Goal: Task Accomplishment & Management: Use online tool/utility

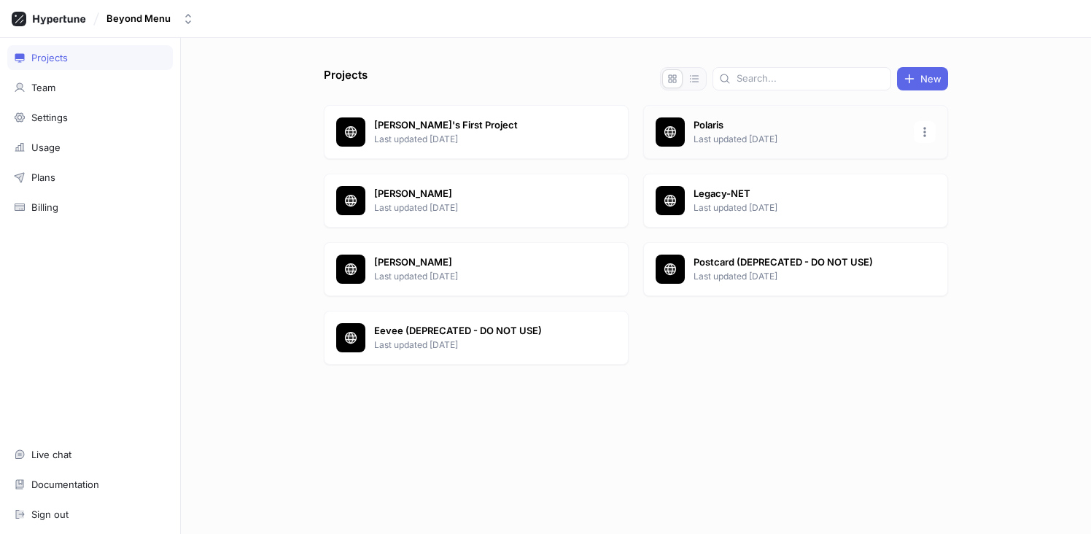
click at [711, 137] on p "Last updated [DATE]" at bounding box center [798, 139] width 211 height 13
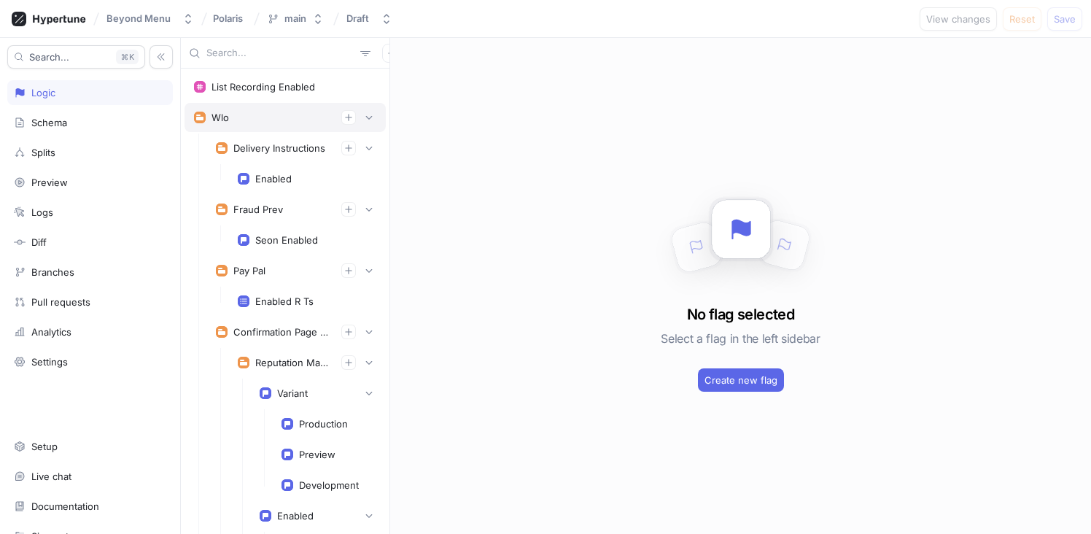
click at [238, 124] on div "Wlo" at bounding box center [285, 117] width 182 height 15
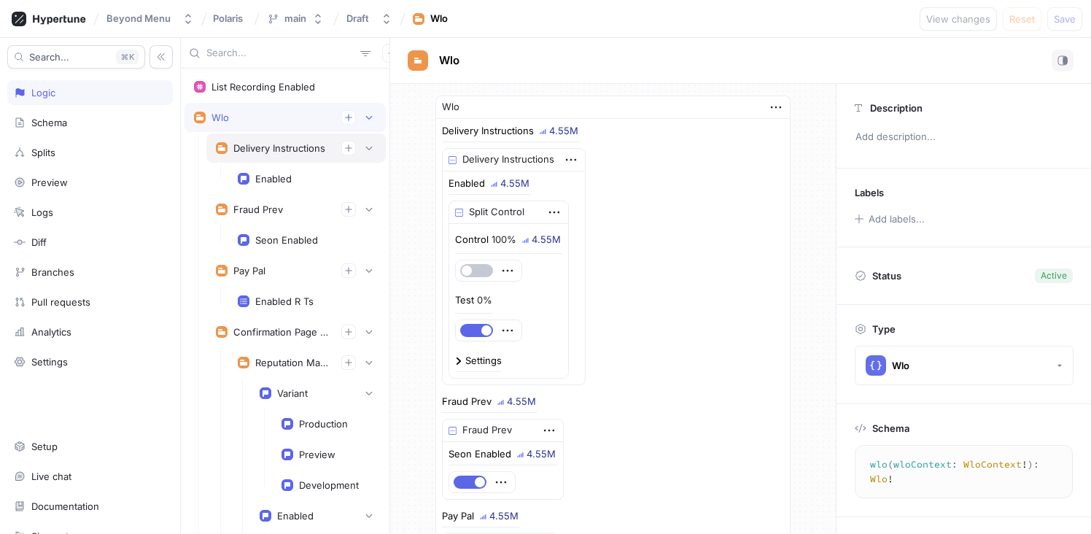
scroll to position [34, 0]
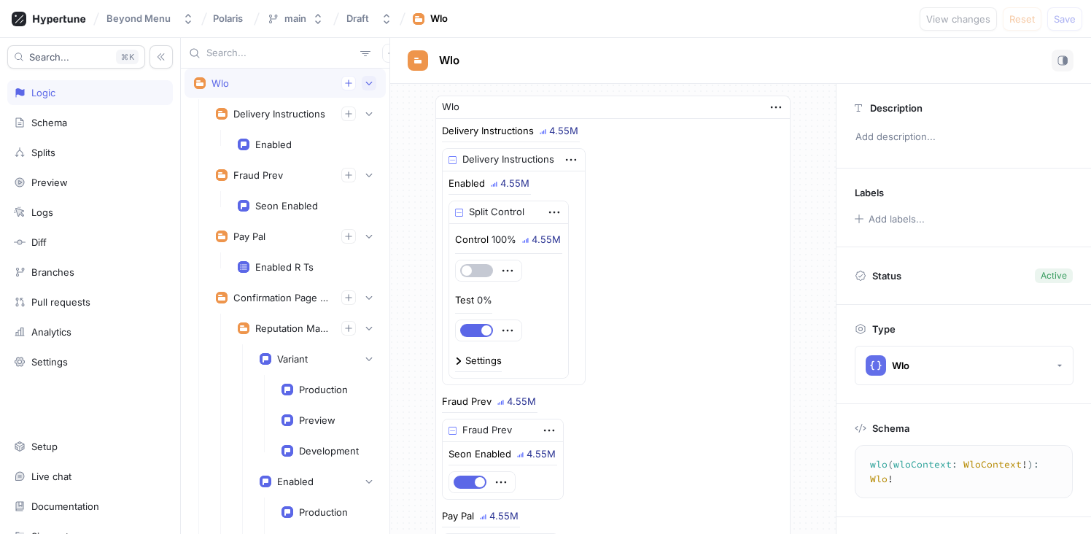
click at [363, 87] on button "button" at bounding box center [369, 83] width 15 height 15
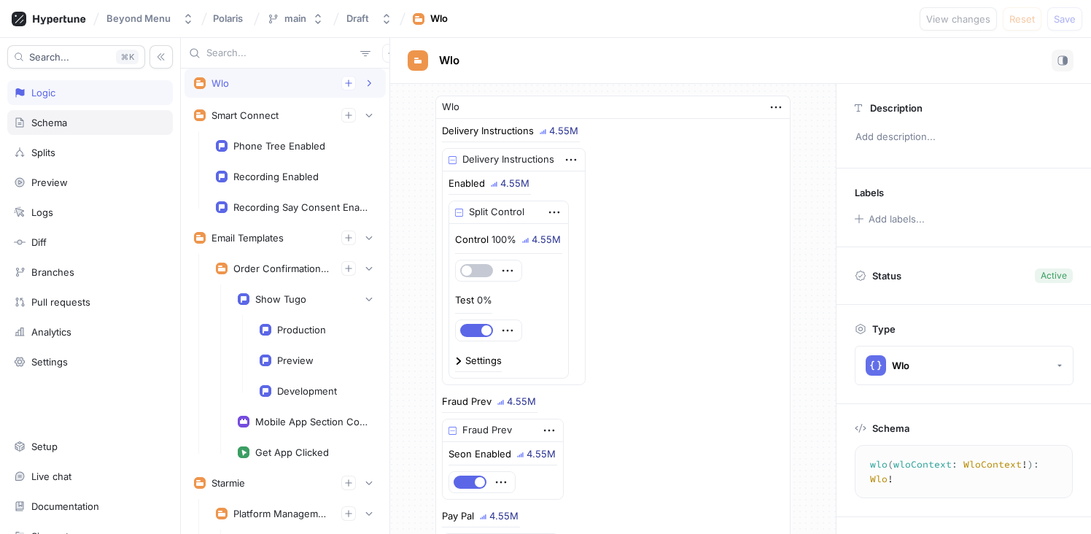
click at [78, 117] on div "Schema" at bounding box center [90, 123] width 152 height 12
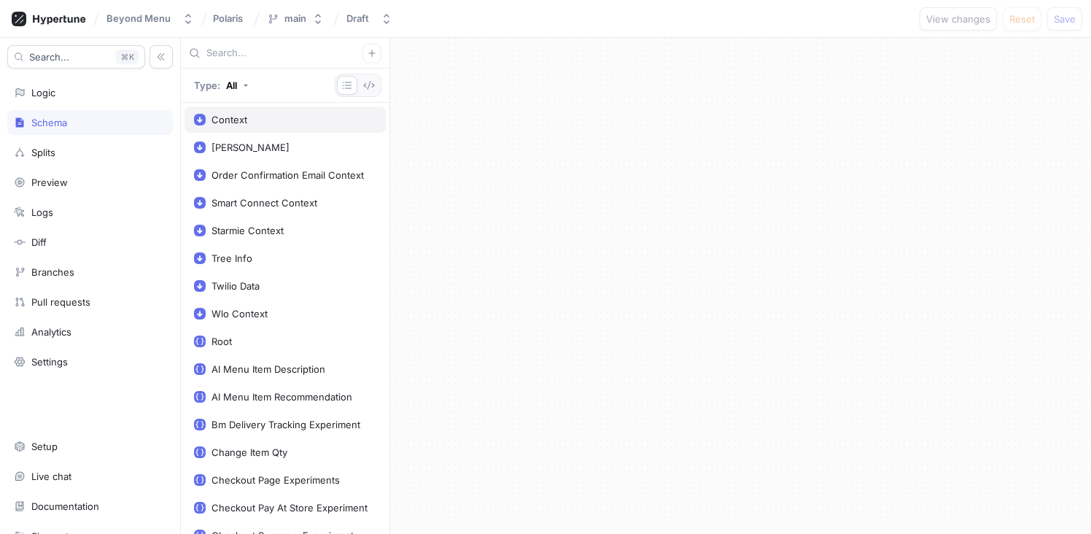
click at [250, 122] on div "Context" at bounding box center [285, 120] width 182 height 12
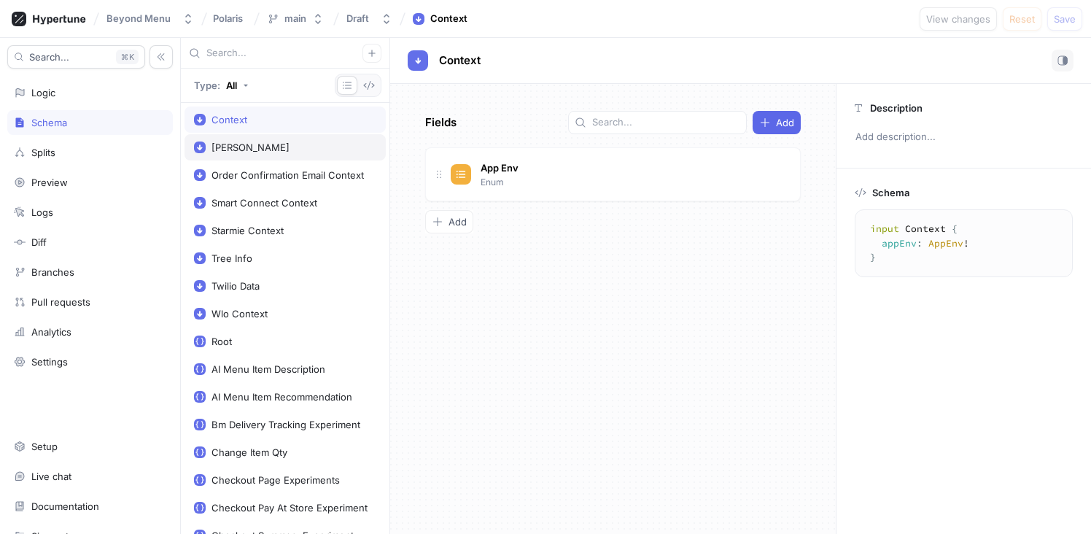
click at [252, 137] on div "[PERSON_NAME]" at bounding box center [284, 147] width 201 height 26
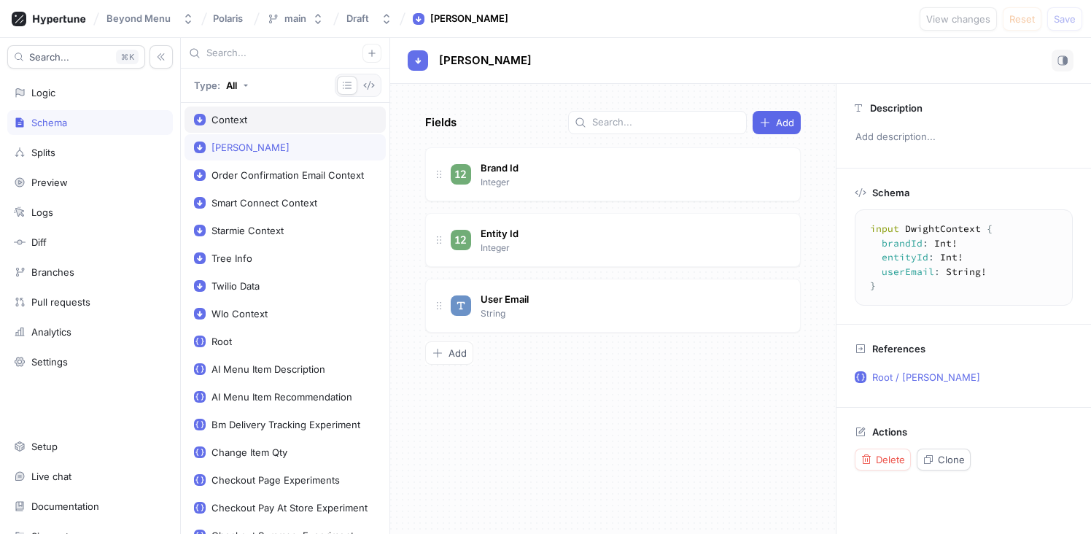
click at [262, 116] on div "Context" at bounding box center [285, 120] width 182 height 12
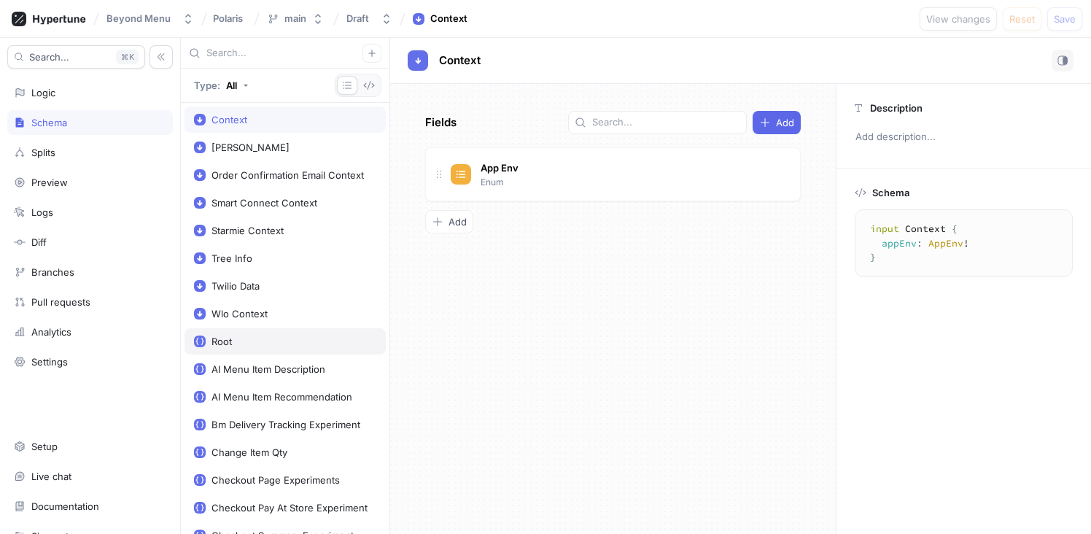
click at [259, 328] on div "Root" at bounding box center [284, 341] width 201 height 26
type textarea "type Root { wlo(wloContext: WloContext!): Wlo! smartConnect(smartConnectContext…"
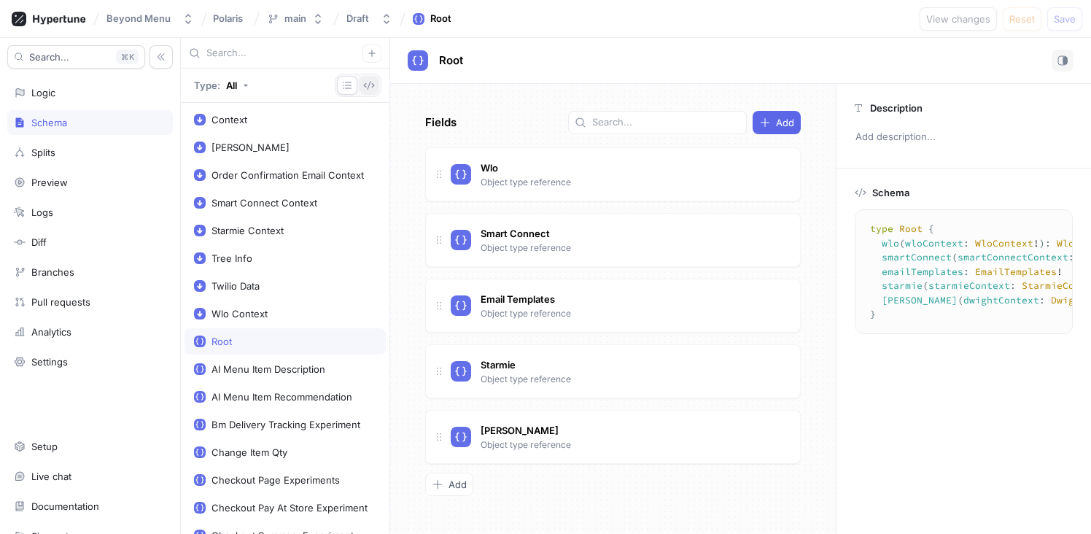
click at [366, 86] on icon "button" at bounding box center [369, 85] width 12 height 12
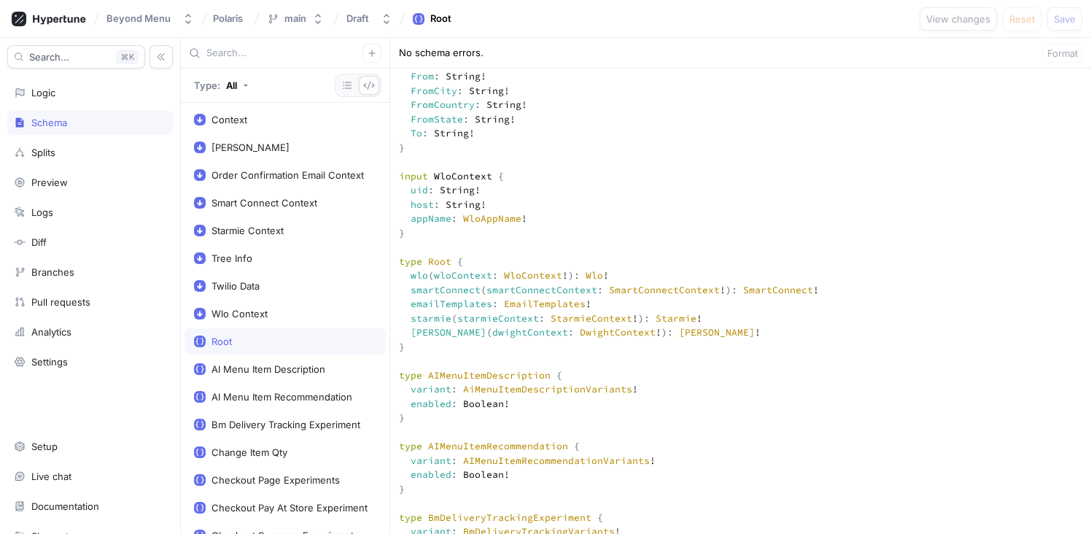
scroll to position [692, 0]
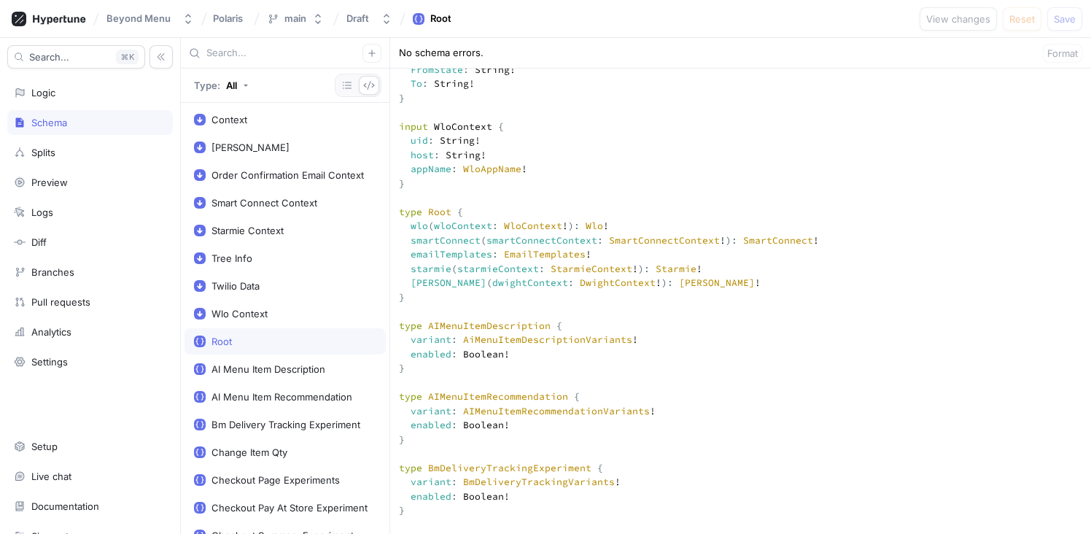
drag, startPoint x: 410, startPoint y: 251, endPoint x: 427, endPoint y: 254, distance: 17.7
drag, startPoint x: 409, startPoint y: 268, endPoint x: 478, endPoint y: 268, distance: 69.3
drag, startPoint x: 411, startPoint y: 255, endPoint x: 427, endPoint y: 256, distance: 16.1
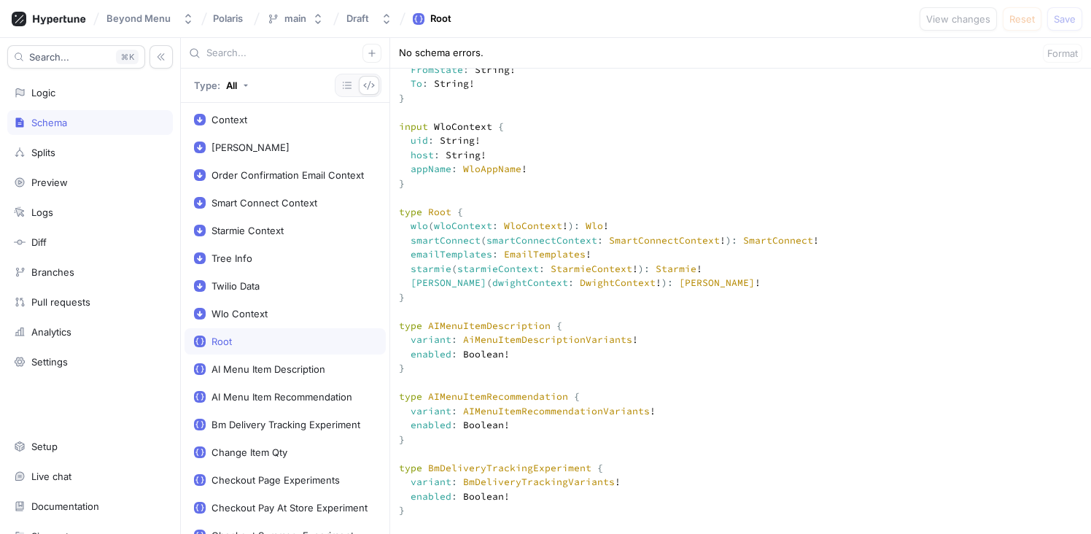
drag, startPoint x: 412, startPoint y: 296, endPoint x: 445, endPoint y: 297, distance: 32.8
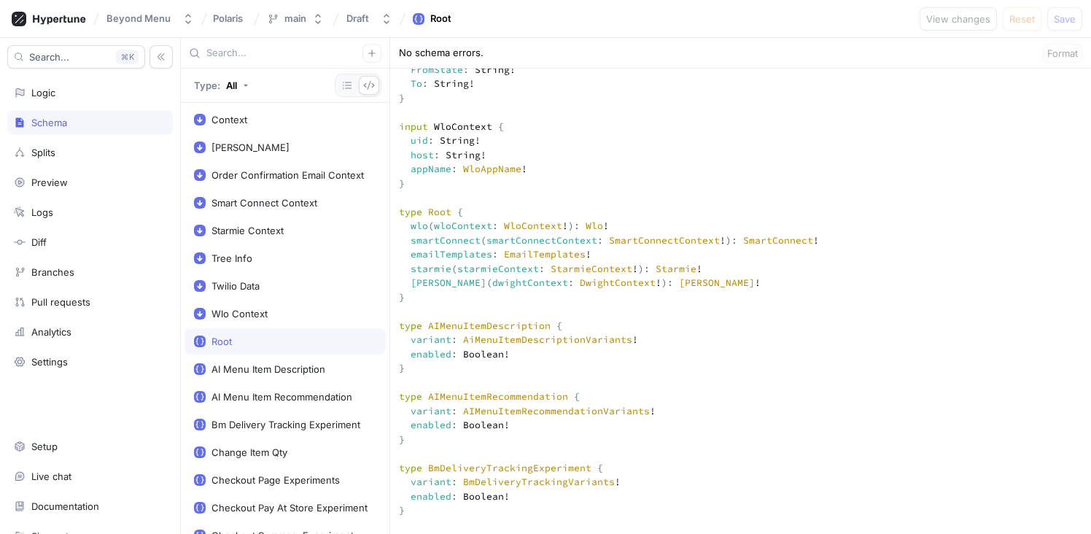
drag, startPoint x: 449, startPoint y: 313, endPoint x: 413, endPoint y: 296, distance: 40.4
drag, startPoint x: 410, startPoint y: 310, endPoint x: 527, endPoint y: 311, distance: 117.4
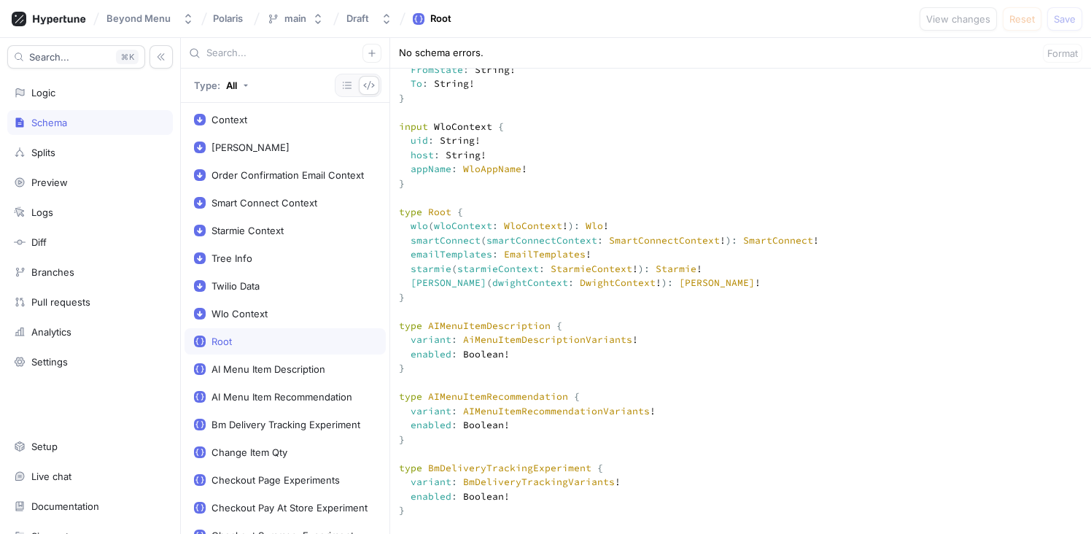
drag, startPoint x: 454, startPoint y: 298, endPoint x: 412, endPoint y: 295, distance: 42.4
drag, startPoint x: 412, startPoint y: 251, endPoint x: 429, endPoint y: 251, distance: 16.8
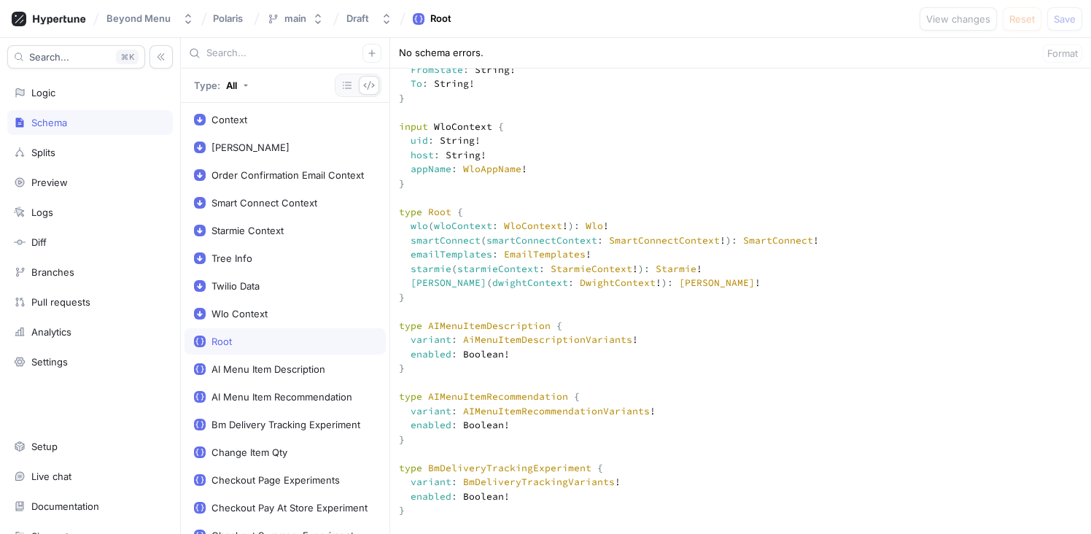
drag, startPoint x: 529, startPoint y: 314, endPoint x: 410, endPoint y: 308, distance: 119.0
drag, startPoint x: 448, startPoint y: 312, endPoint x: 410, endPoint y: 310, distance: 37.2
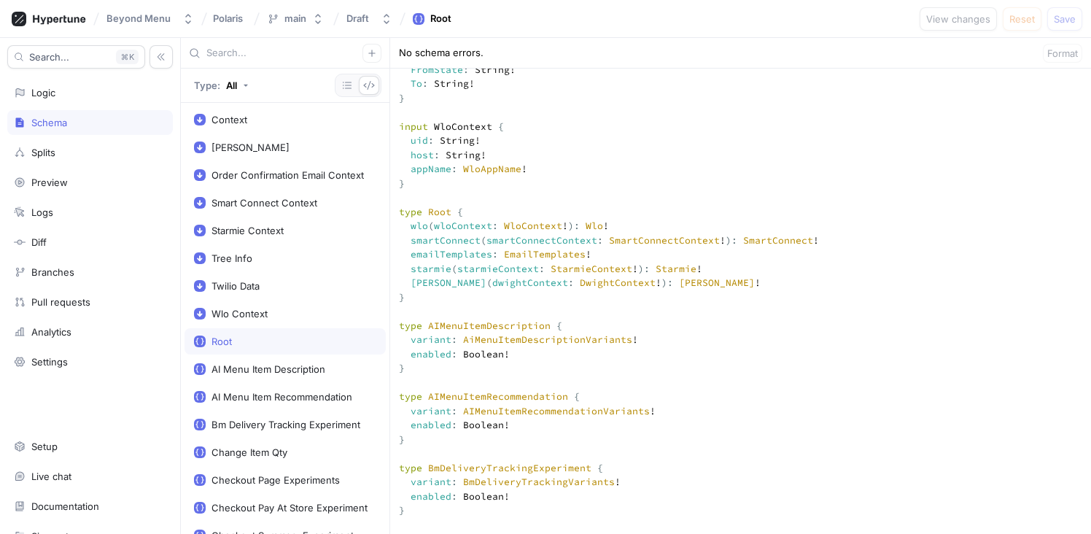
drag, startPoint x: 431, startPoint y: 258, endPoint x: 413, endPoint y: 256, distance: 18.4
drag, startPoint x: 445, startPoint y: 313, endPoint x: 412, endPoint y: 311, distance: 33.6
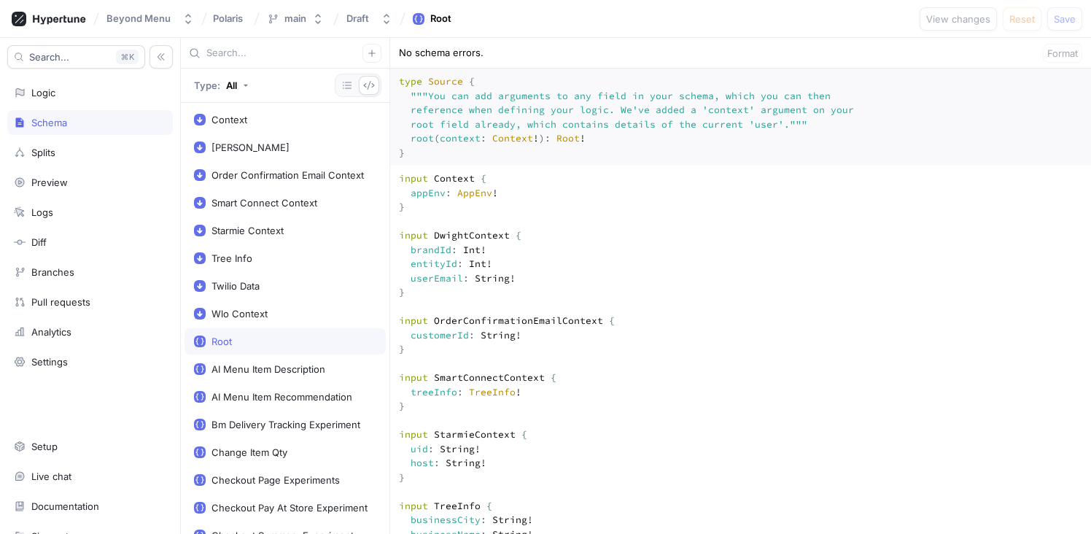
drag, startPoint x: 460, startPoint y: 325, endPoint x: 467, endPoint y: 319, distance: 9.3
drag, startPoint x: 460, startPoint y: 292, endPoint x: 413, endPoint y: 289, distance: 47.4
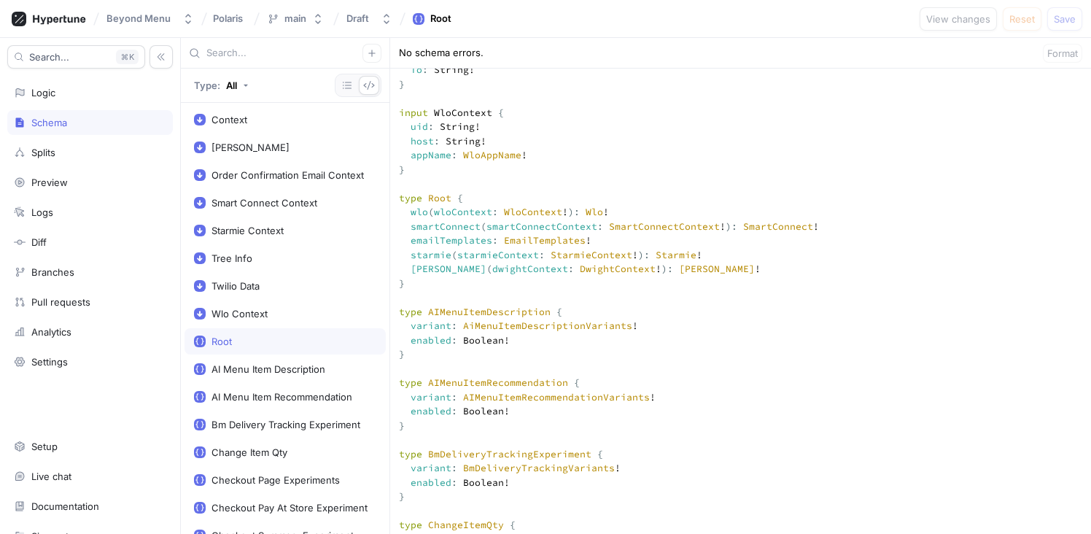
scroll to position [706, 0]
drag, startPoint x: 416, startPoint y: 297, endPoint x: 448, endPoint y: 297, distance: 32.1
drag, startPoint x: 410, startPoint y: 300, endPoint x: 526, endPoint y: 297, distance: 116.7
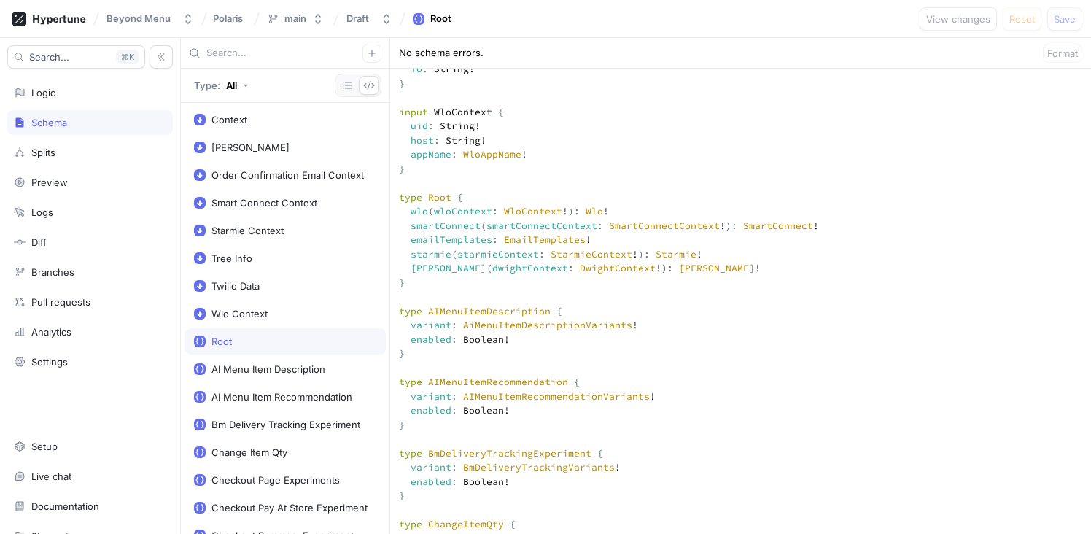
drag, startPoint x: 454, startPoint y: 297, endPoint x: 604, endPoint y: 295, distance: 149.5
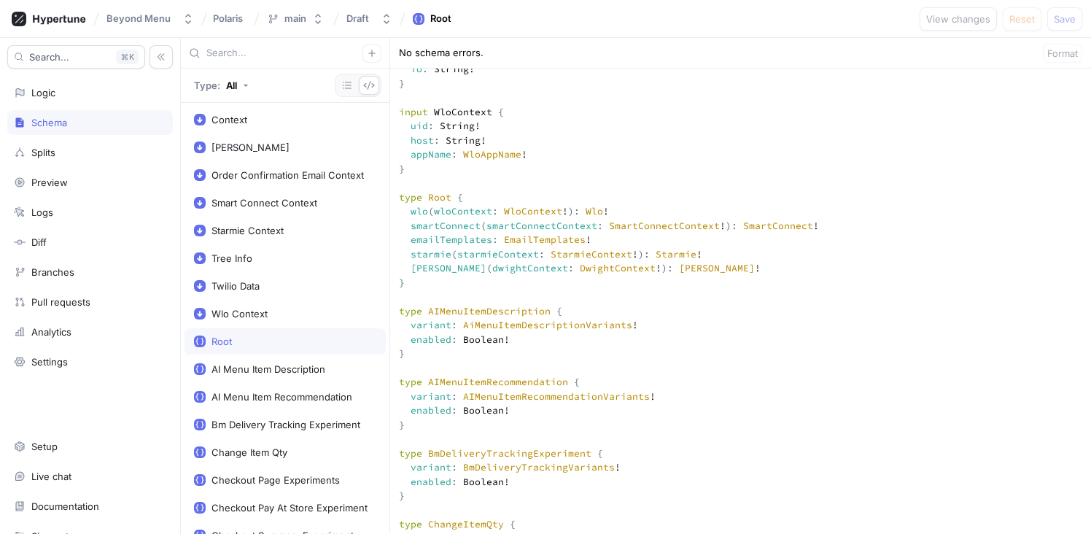
drag, startPoint x: 534, startPoint y: 299, endPoint x: 613, endPoint y: 298, distance: 78.7
drag, startPoint x: 444, startPoint y: 297, endPoint x: 411, endPoint y: 297, distance: 32.8
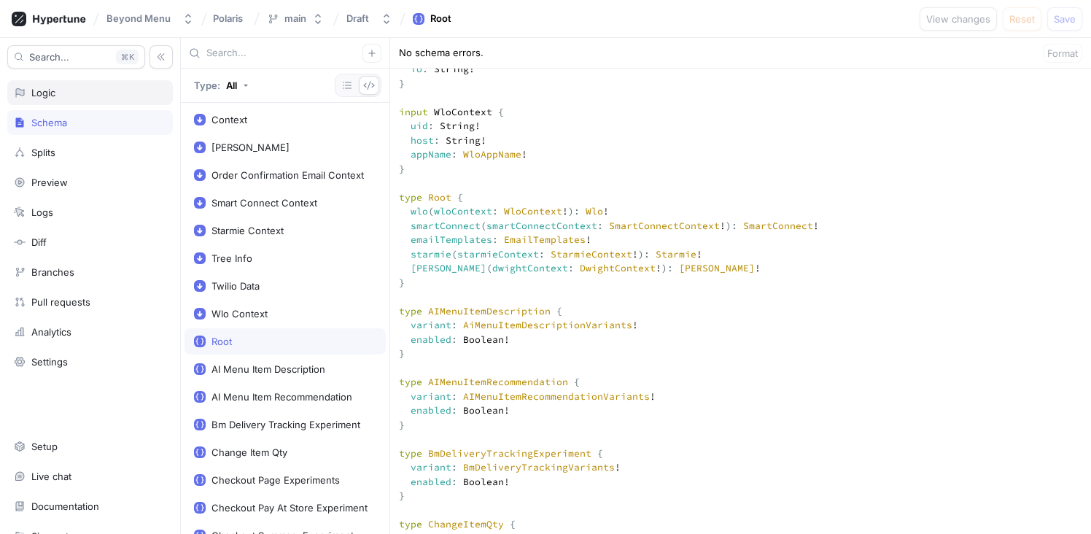
click at [63, 92] on div "Logic" at bounding box center [90, 93] width 152 height 12
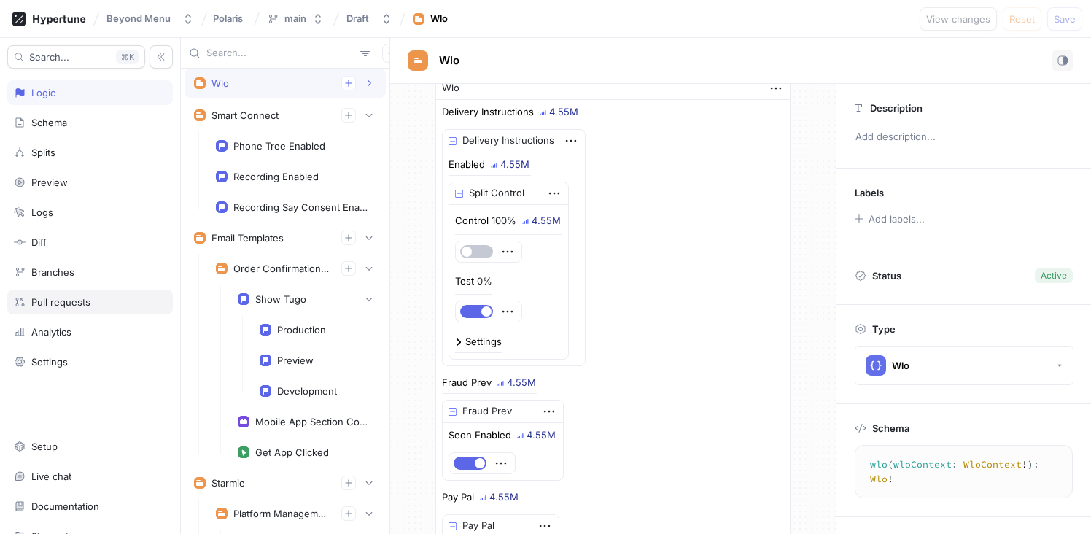
scroll to position [21, 0]
click at [61, 129] on div "Schema" at bounding box center [89, 122] width 165 height 25
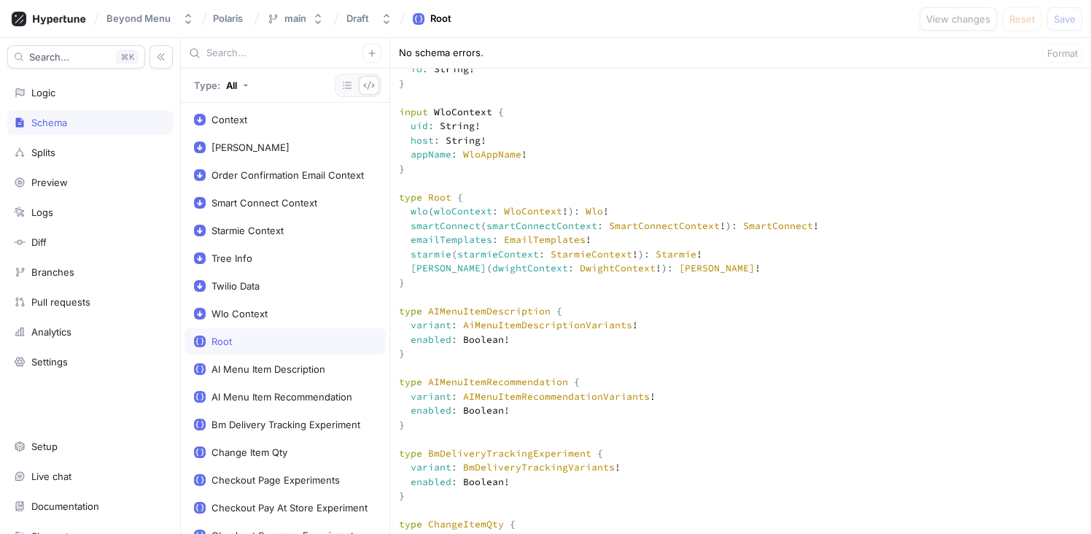
drag, startPoint x: 411, startPoint y: 299, endPoint x: 616, endPoint y: 298, distance: 204.8
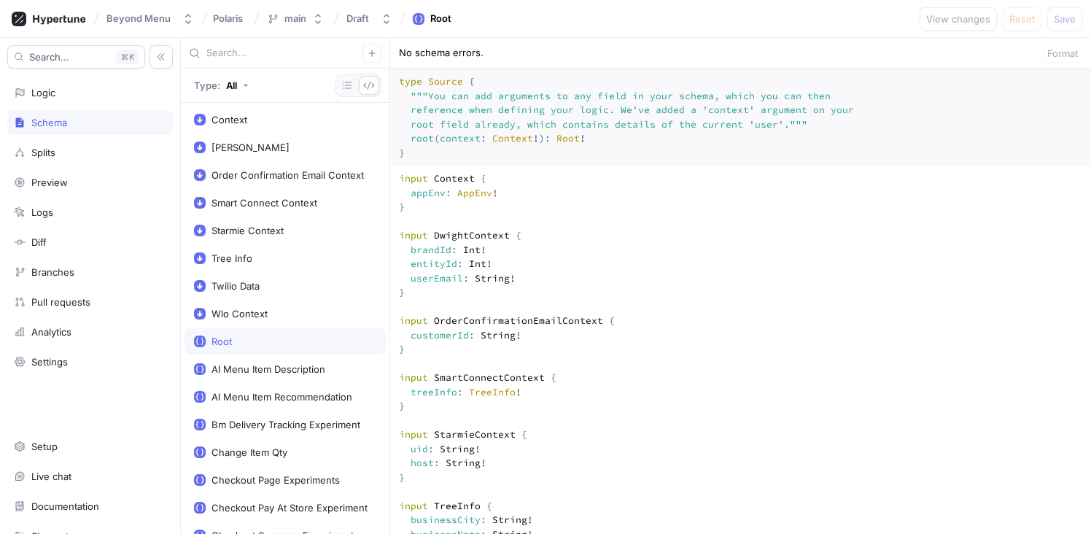
drag, startPoint x: 408, startPoint y: 278, endPoint x: 487, endPoint y: 279, distance: 79.5
drag, startPoint x: 488, startPoint y: 279, endPoint x: 410, endPoint y: 276, distance: 78.8
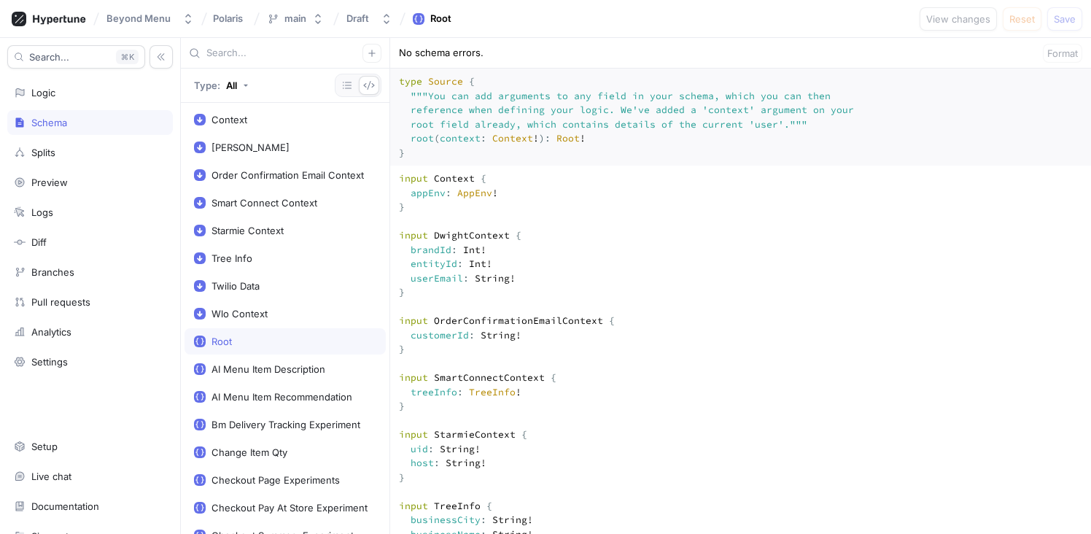
drag, startPoint x: 519, startPoint y: 308, endPoint x: 542, endPoint y: 311, distance: 22.8
drag, startPoint x: 515, startPoint y: 308, endPoint x: 410, endPoint y: 308, distance: 105.0
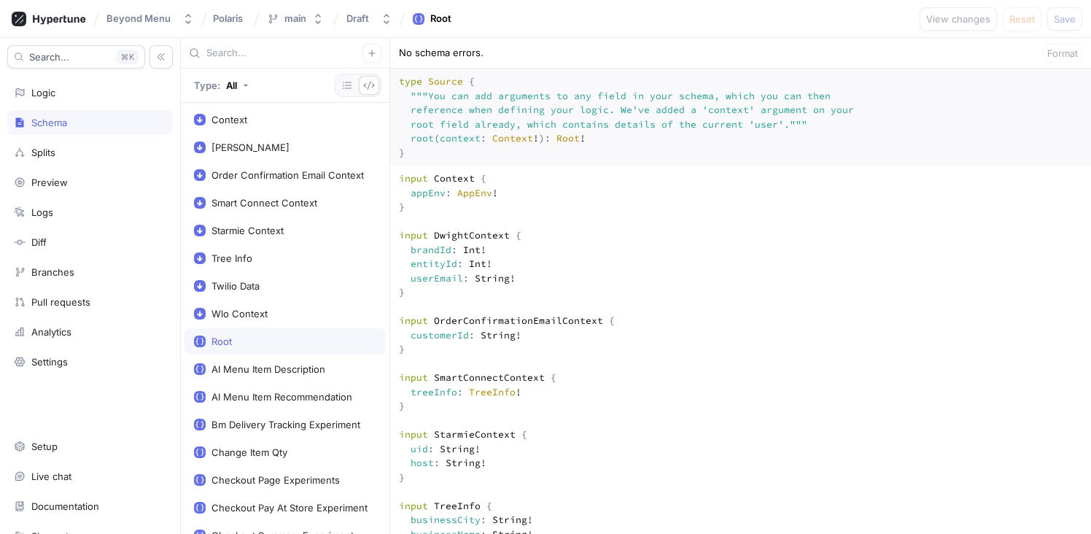
drag, startPoint x: 529, startPoint y: 308, endPoint x: 520, endPoint y: 311, distance: 8.5
drag, startPoint x: 524, startPoint y: 311, endPoint x: 395, endPoint y: 281, distance: 132.4
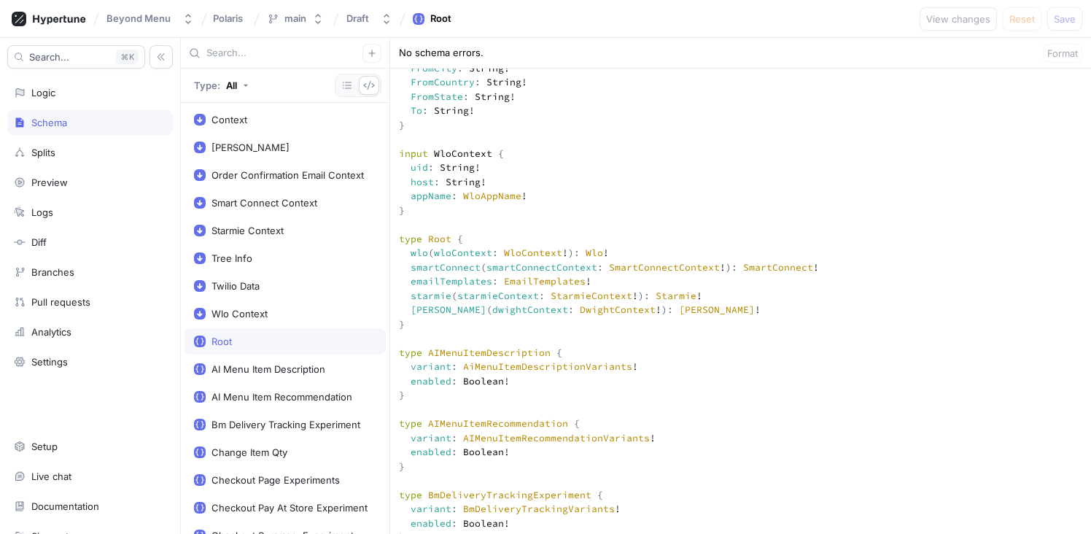
scroll to position [665, 0]
drag, startPoint x: 412, startPoint y: 340, endPoint x: 442, endPoint y: 337, distance: 30.1
drag, startPoint x: 408, startPoint y: 281, endPoint x: 429, endPoint y: 281, distance: 21.1
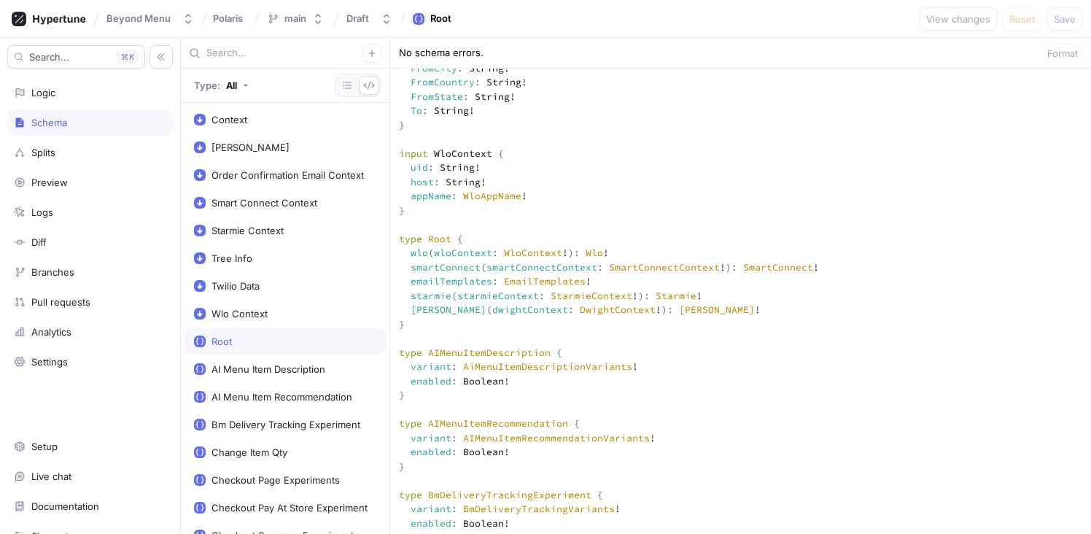
drag, startPoint x: 449, startPoint y: 234, endPoint x: 480, endPoint y: 246, distance: 33.4
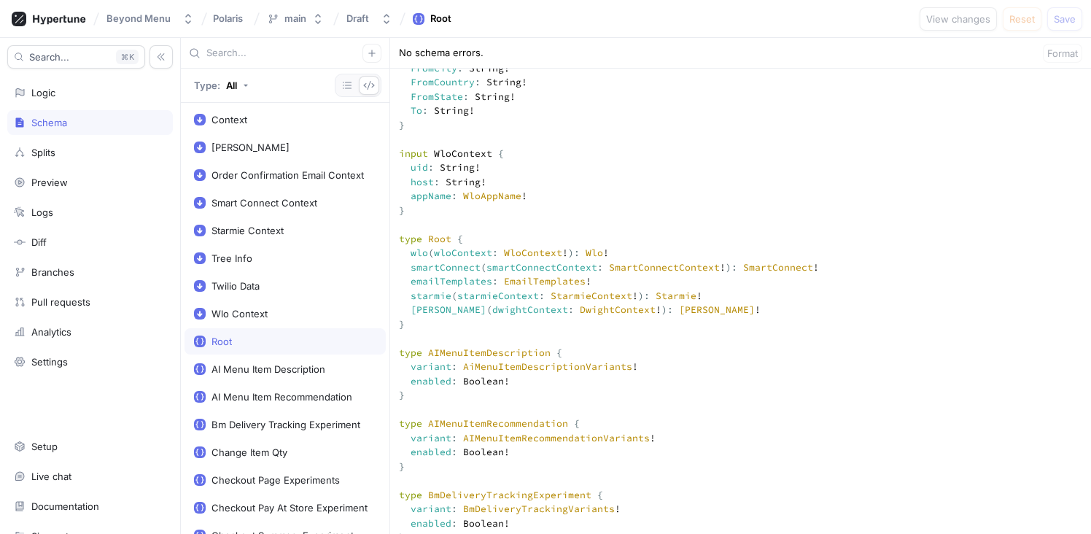
drag, startPoint x: 406, startPoint y: 213, endPoint x: 489, endPoint y: 211, distance: 83.1
drag, startPoint x: 407, startPoint y: 197, endPoint x: 494, endPoint y: 196, distance: 87.5
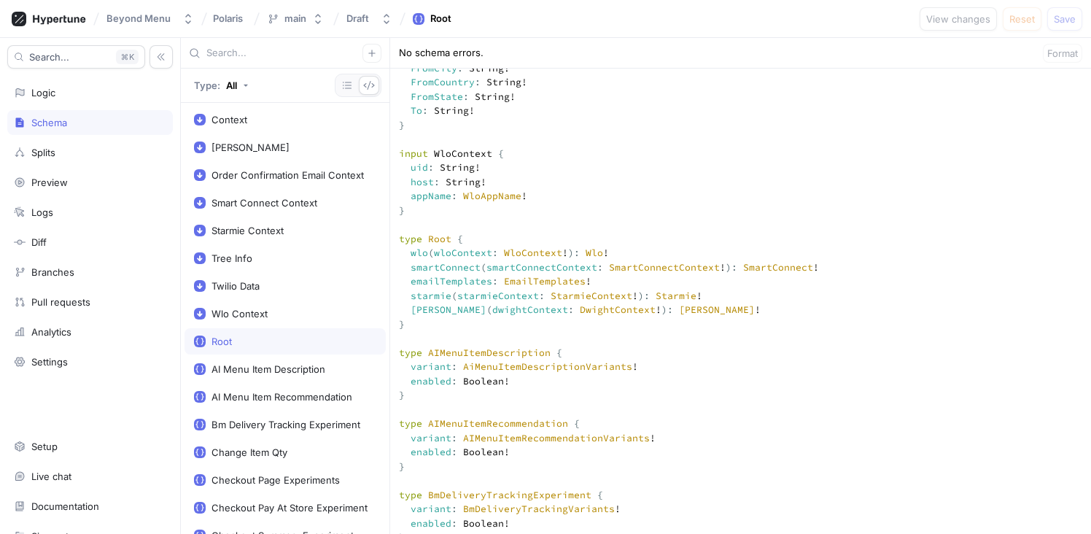
drag, startPoint x: 489, startPoint y: 195, endPoint x: 395, endPoint y: 194, distance: 94.1
drag, startPoint x: 438, startPoint y: 238, endPoint x: 402, endPoint y: 182, distance: 66.5
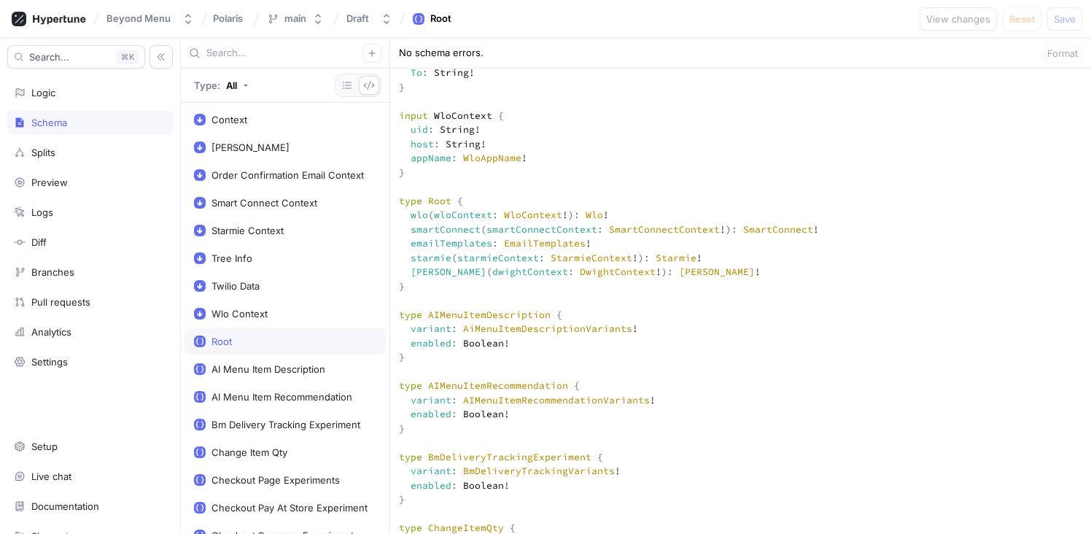
scroll to position [707, 0]
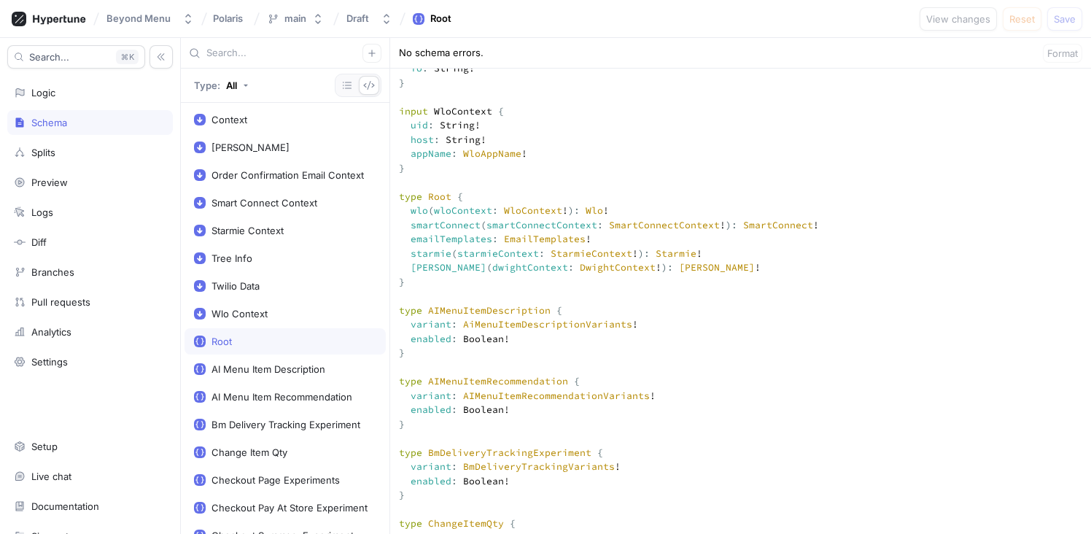
drag, startPoint x: 445, startPoint y: 297, endPoint x: 413, endPoint y: 298, distance: 32.1
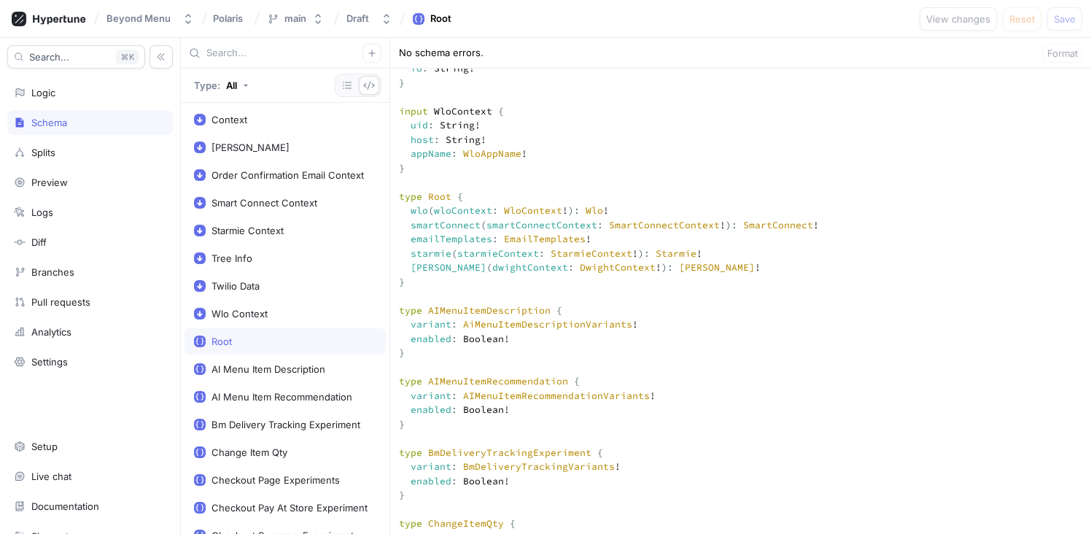
scroll to position [162, 0]
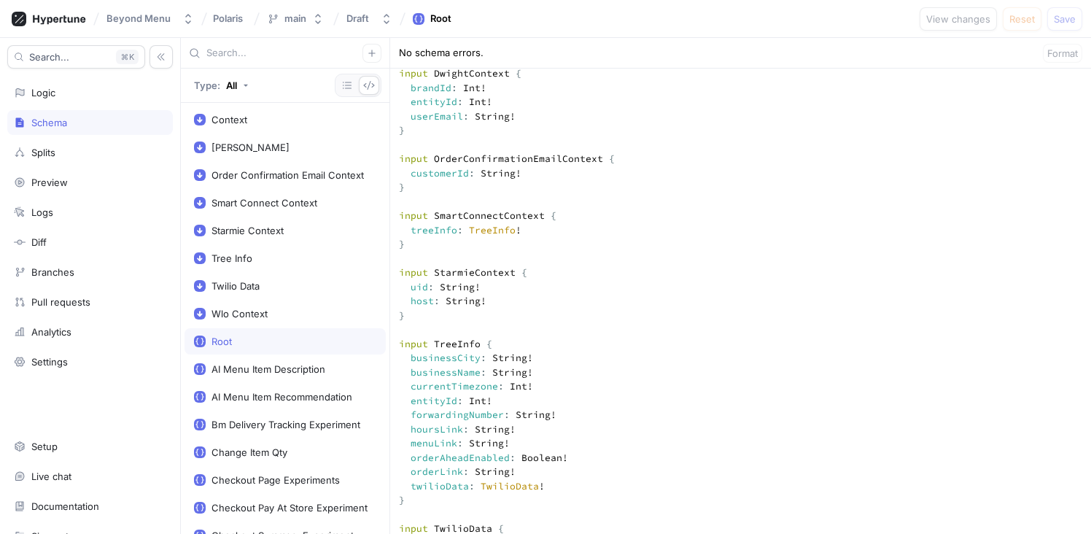
drag, startPoint x: 435, startPoint y: 343, endPoint x: 395, endPoint y: 305, distance: 54.7
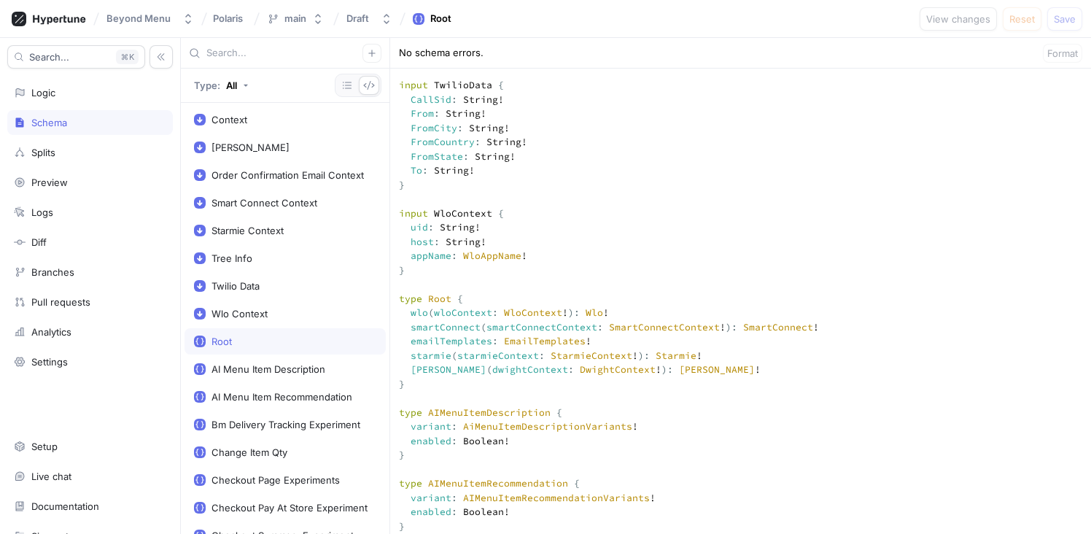
scroll to position [638, 0]
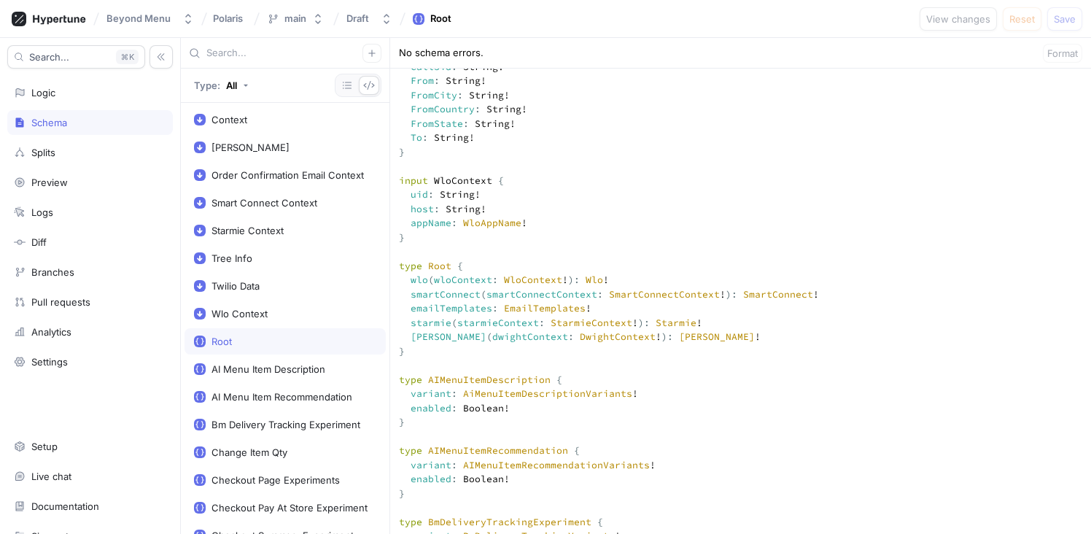
drag, startPoint x: 419, startPoint y: 353, endPoint x: 697, endPoint y: 352, distance: 277.7
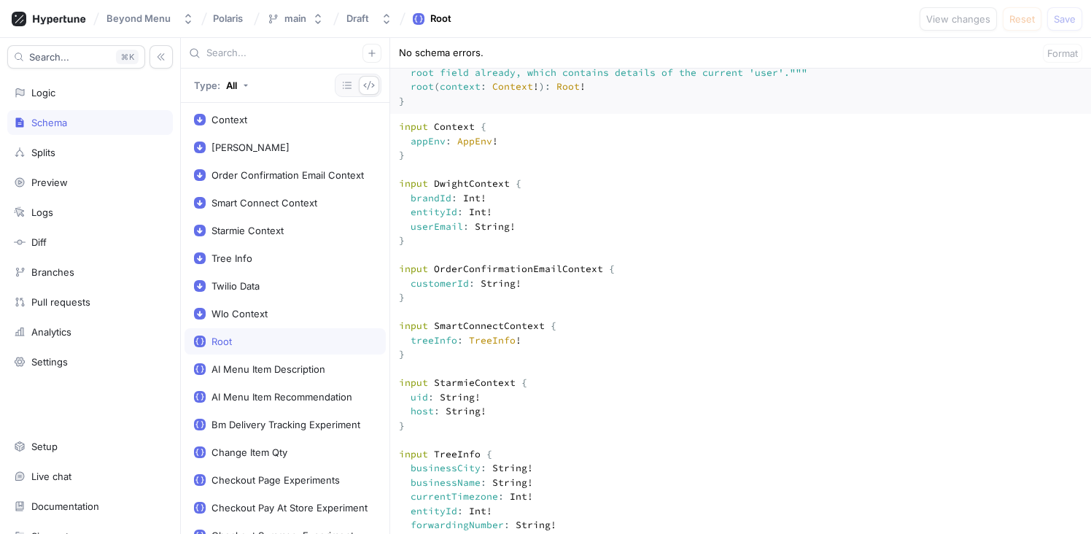
scroll to position [87, 0]
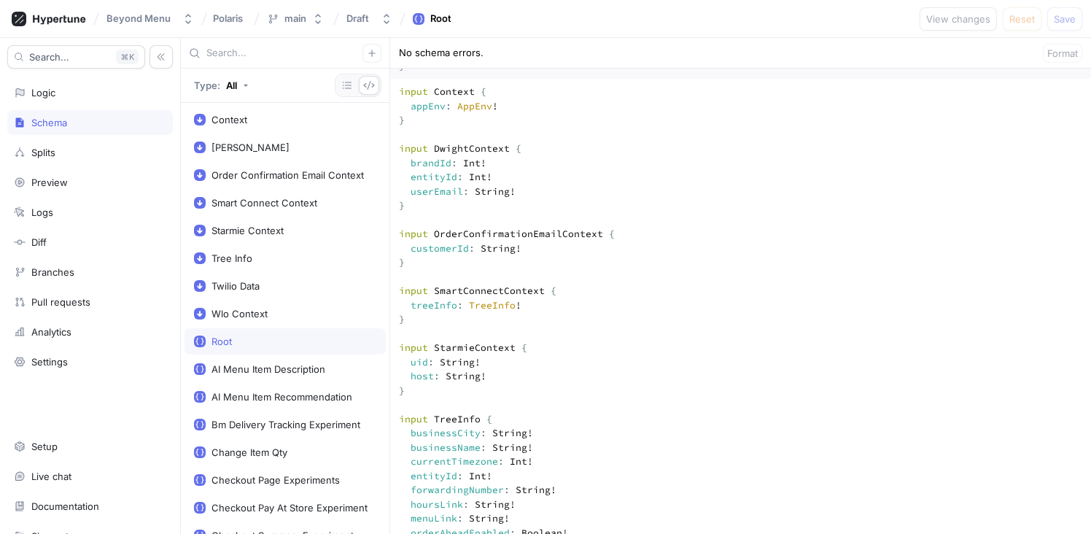
drag, startPoint x: 452, startPoint y: 416, endPoint x: 403, endPoint y: 374, distance: 64.6
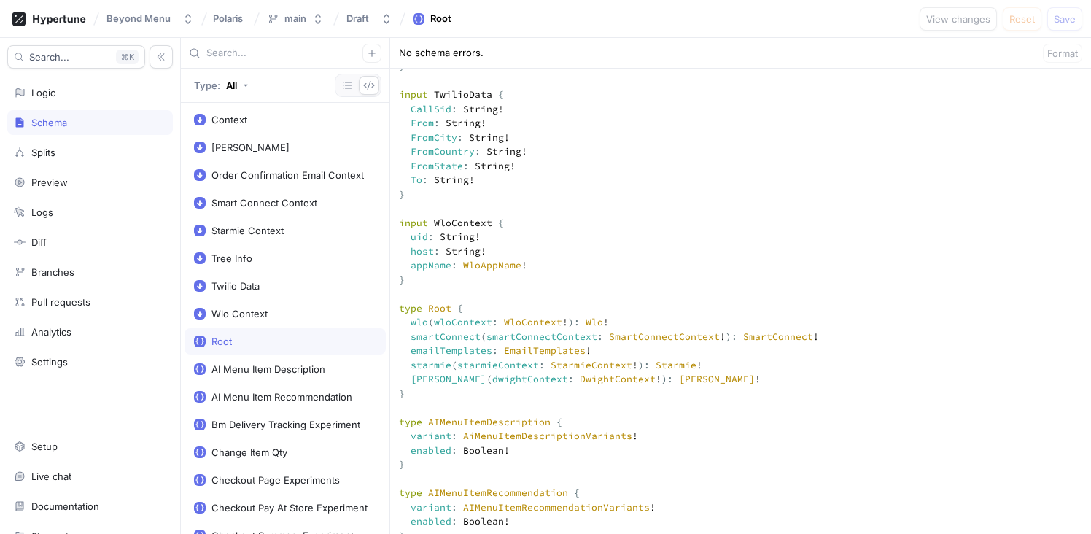
scroll to position [597, 0]
drag, startPoint x: 434, startPoint y: 316, endPoint x: 459, endPoint y: 313, distance: 25.1
drag, startPoint x: 436, startPoint y: 249, endPoint x: 488, endPoint y: 248, distance: 52.5
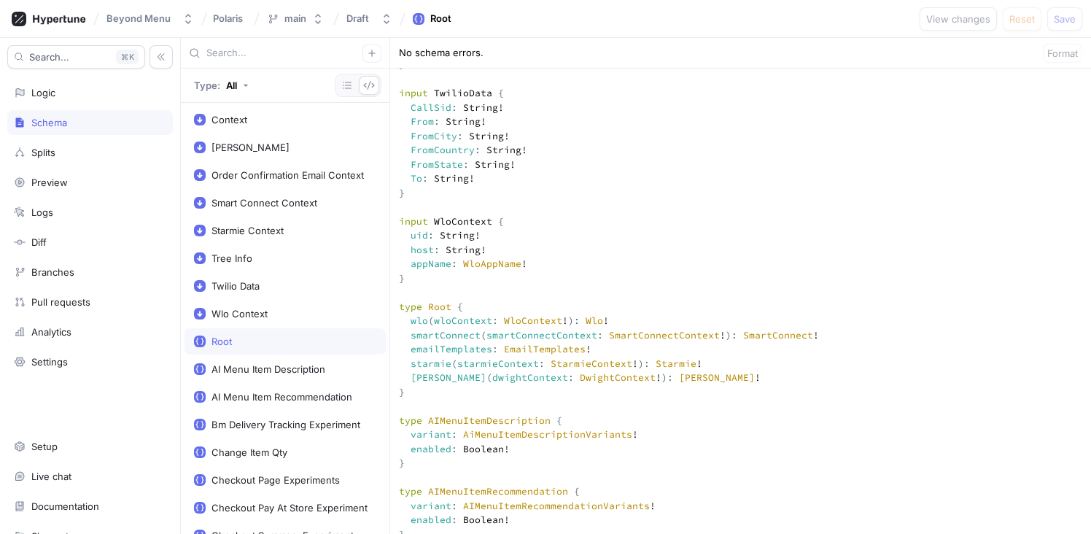
drag, startPoint x: 413, startPoint y: 349, endPoint x: 427, endPoint y: 346, distance: 14.9
drag, startPoint x: 429, startPoint y: 348, endPoint x: 410, endPoint y: 349, distance: 18.2
